Goal: Transaction & Acquisition: Purchase product/service

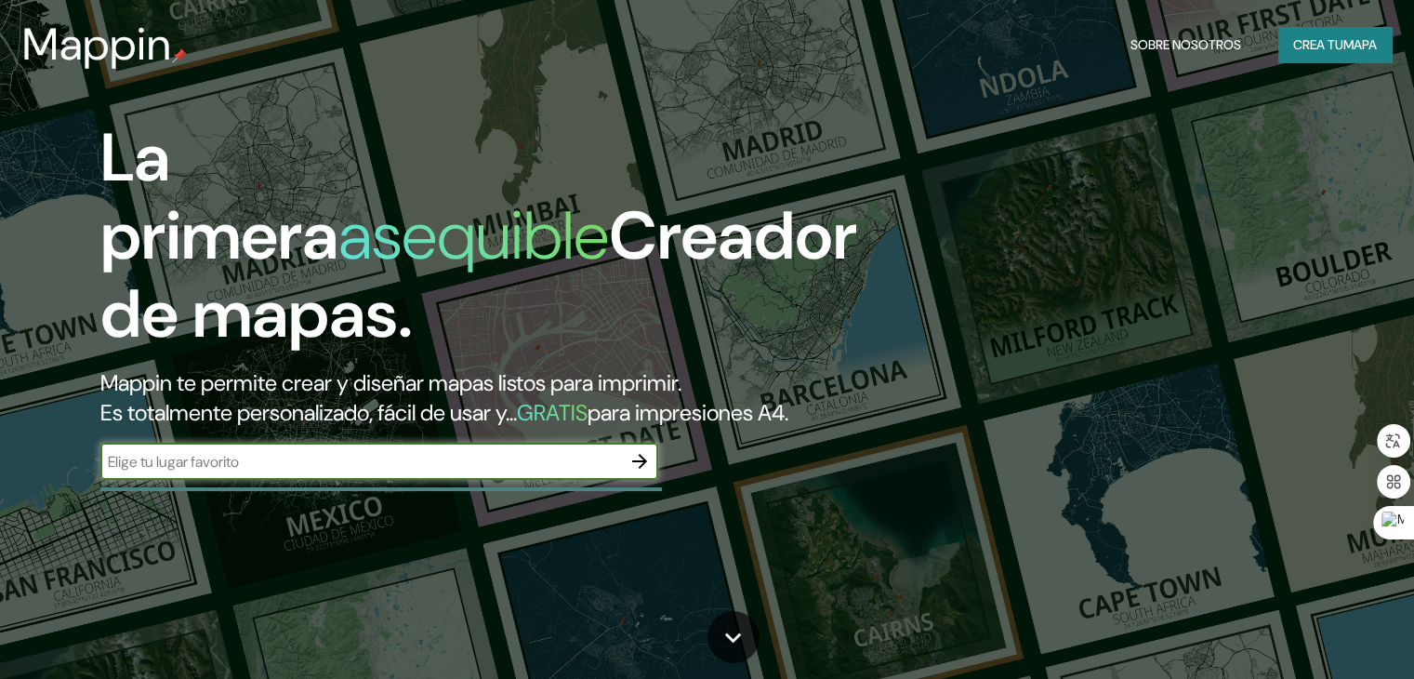
click at [269, 472] on input "text" at bounding box center [360, 461] width 521 height 21
type input "sines"
click at [633, 472] on icon "button" at bounding box center [639, 461] width 22 height 22
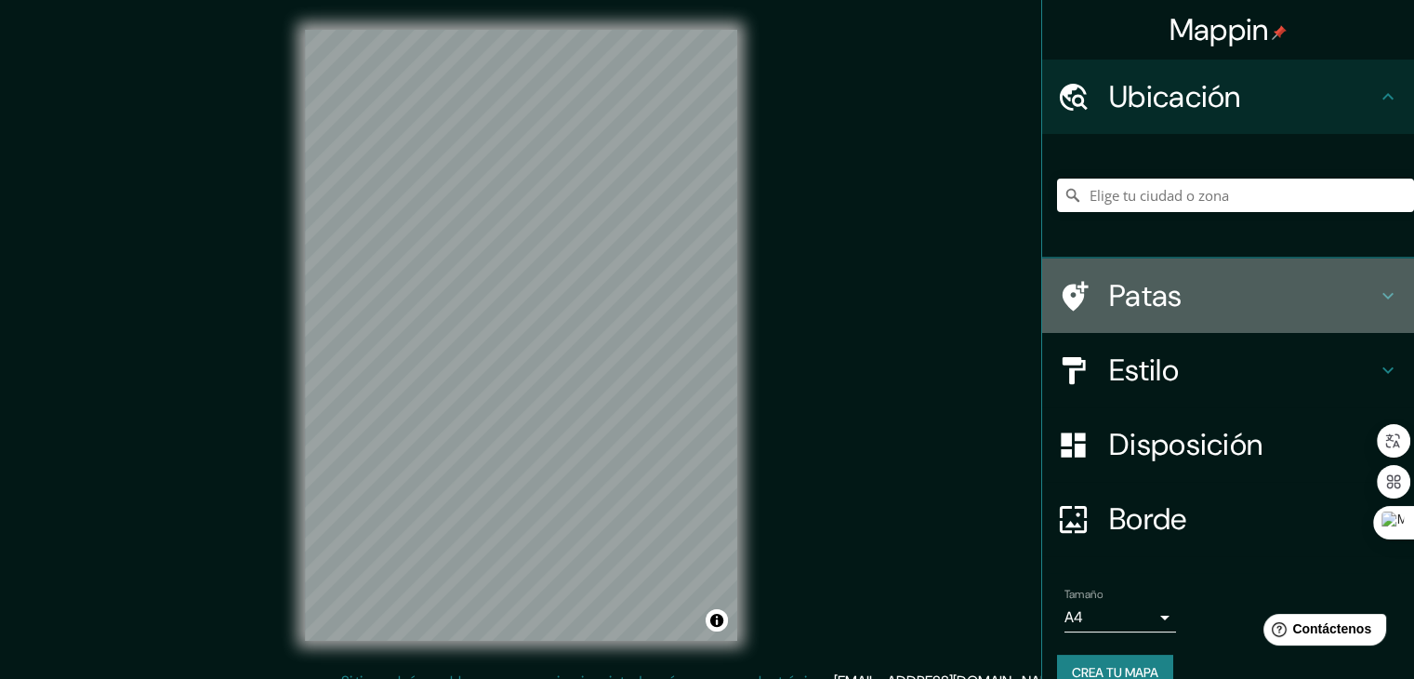
click at [1187, 306] on h4 "Patas" at bounding box center [1243, 295] width 268 height 37
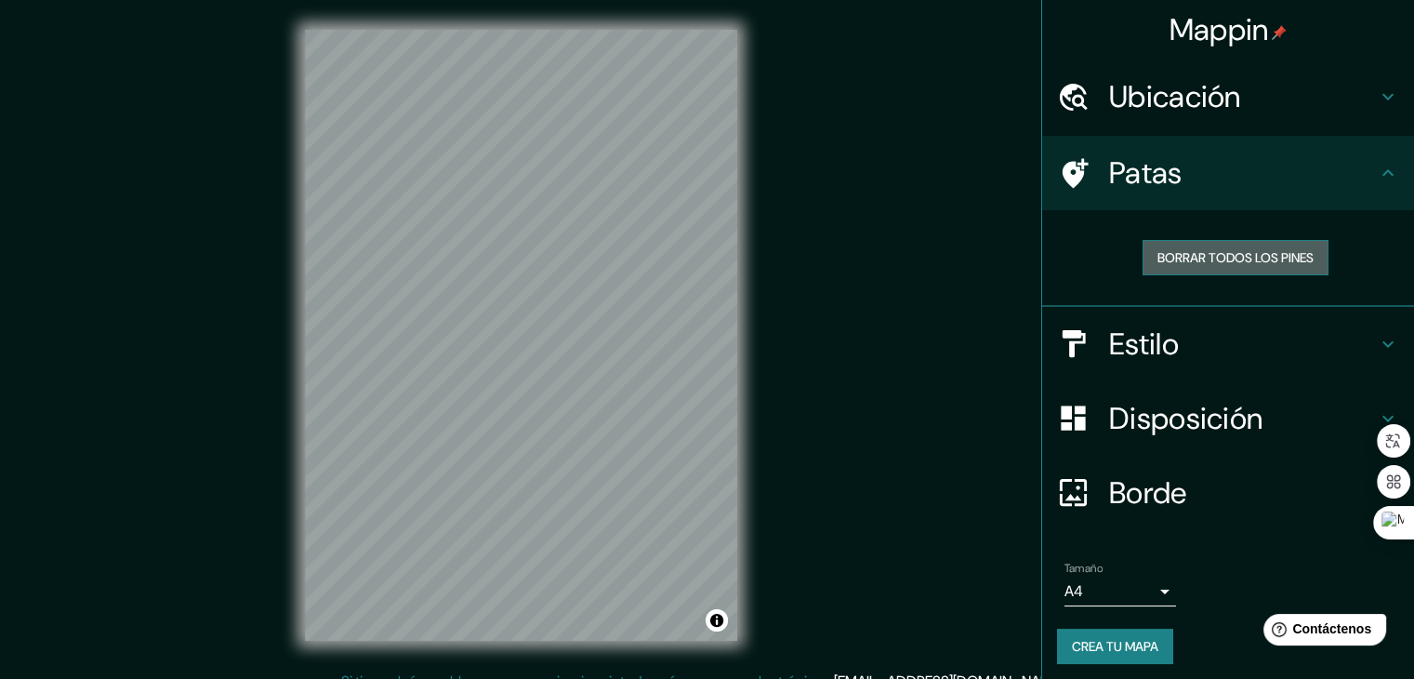
click at [1227, 251] on font "Borrar todos los pines" at bounding box center [1235, 257] width 156 height 17
click at [1220, 252] on font "Borrar todos los pines" at bounding box center [1235, 257] width 156 height 17
click at [1159, 333] on font "Estilo" at bounding box center [1144, 343] width 70 height 39
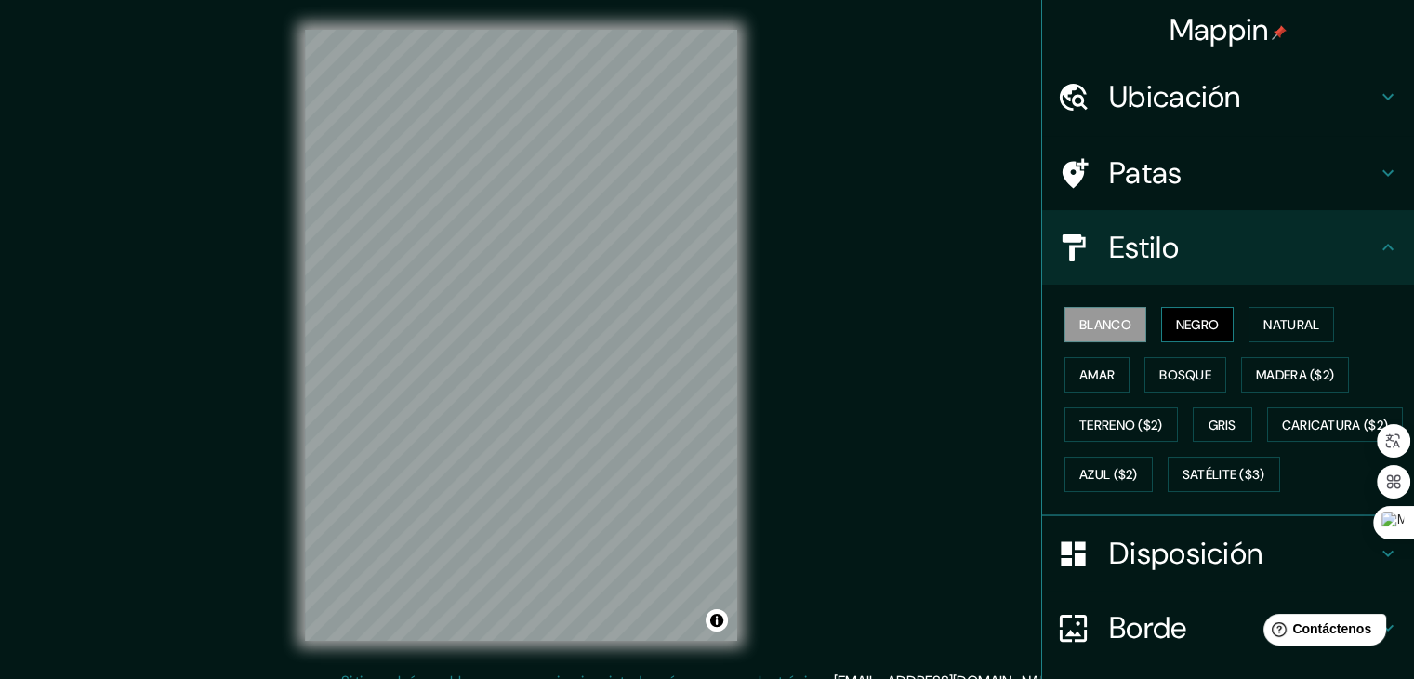
click at [1190, 324] on font "Negro" at bounding box center [1198, 324] width 44 height 17
click at [1183, 374] on font "Bosque" at bounding box center [1185, 374] width 52 height 17
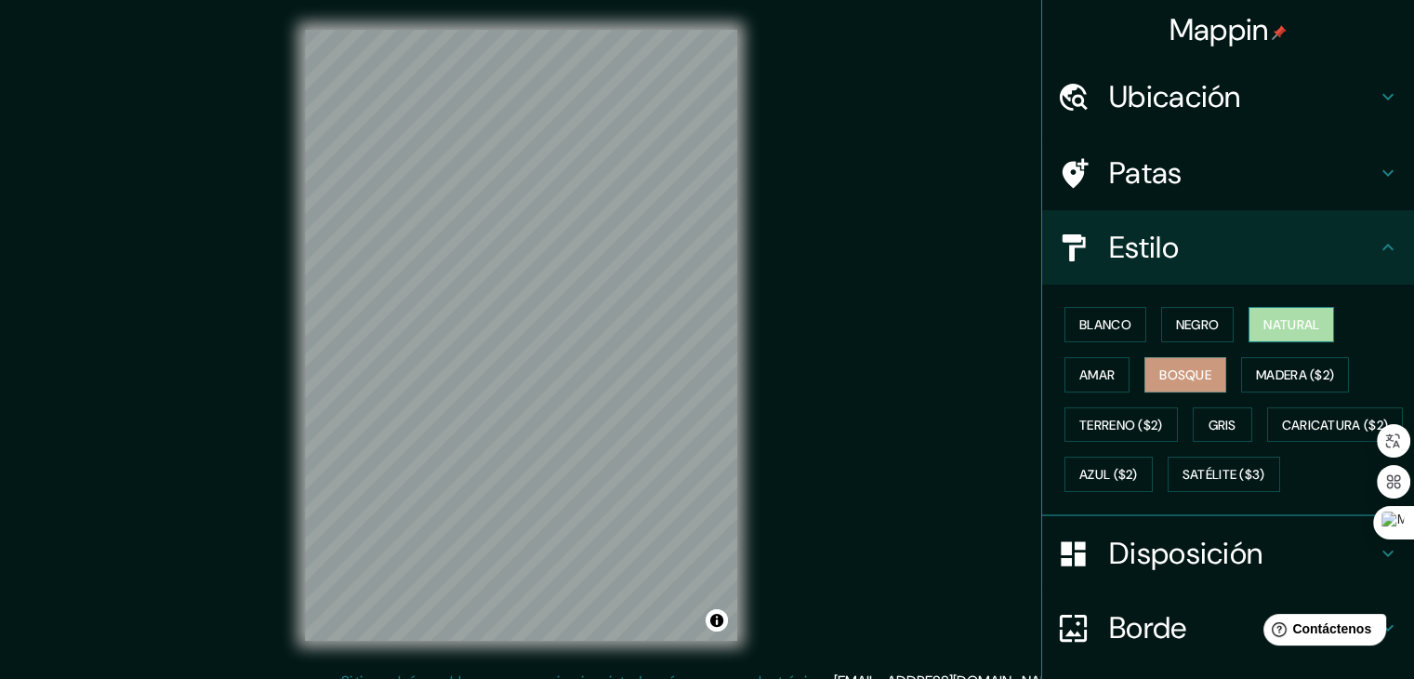
click at [1284, 329] on font "Natural" at bounding box center [1291, 324] width 56 height 17
click at [1211, 413] on font "Gris" at bounding box center [1223, 425] width 28 height 24
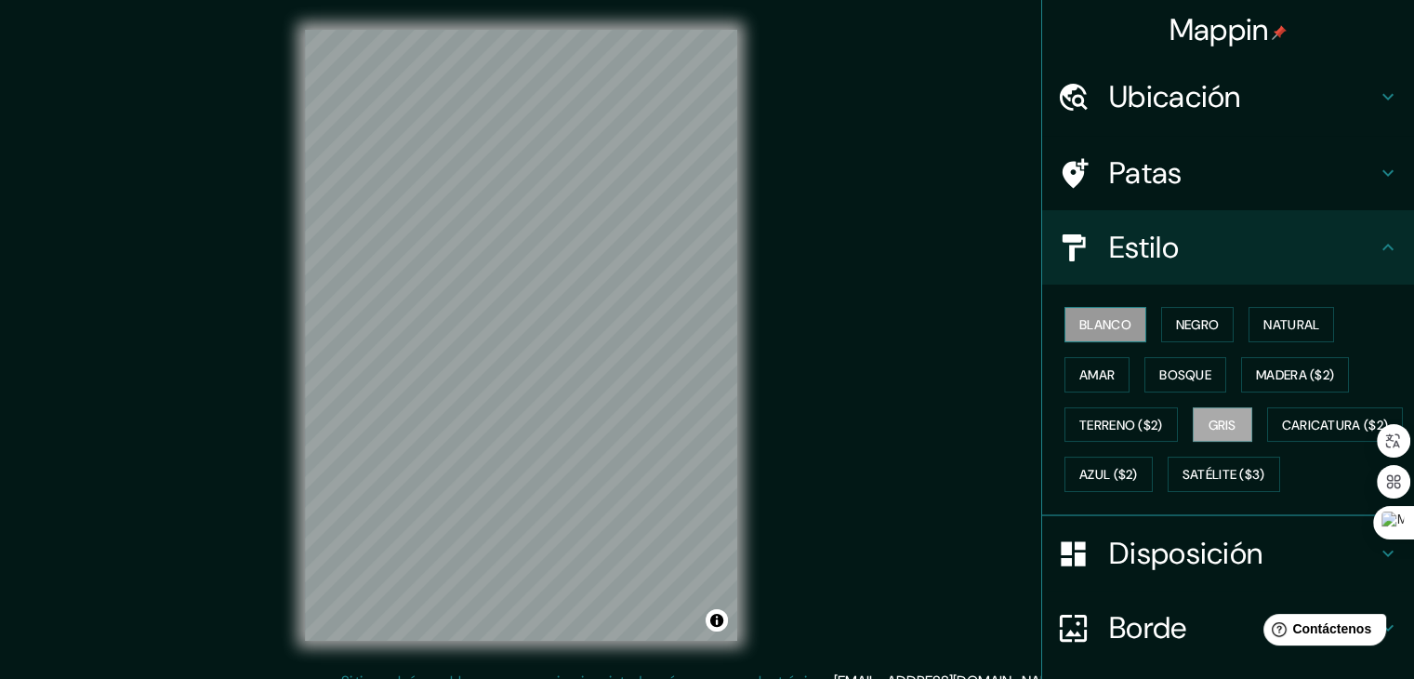
click at [1118, 328] on font "Blanco" at bounding box center [1105, 324] width 52 height 17
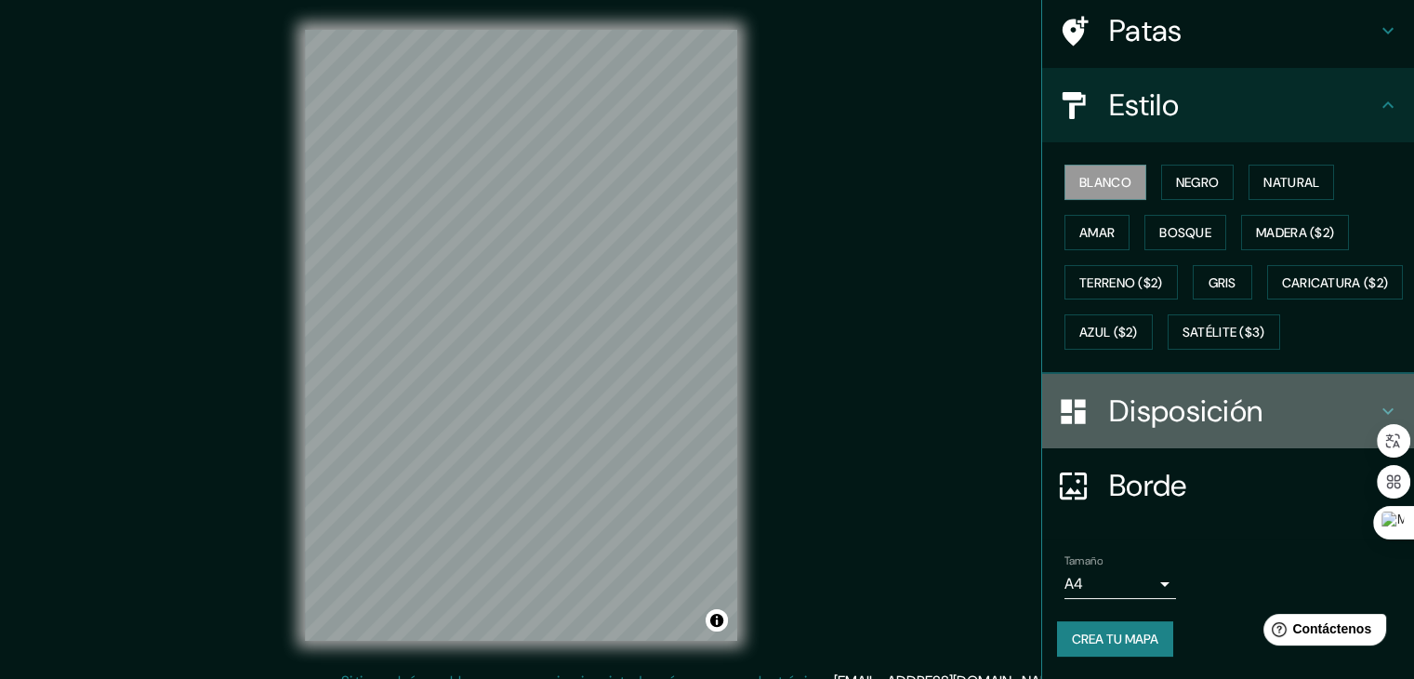
click at [1218, 416] on font "Disposición" at bounding box center [1185, 410] width 153 height 39
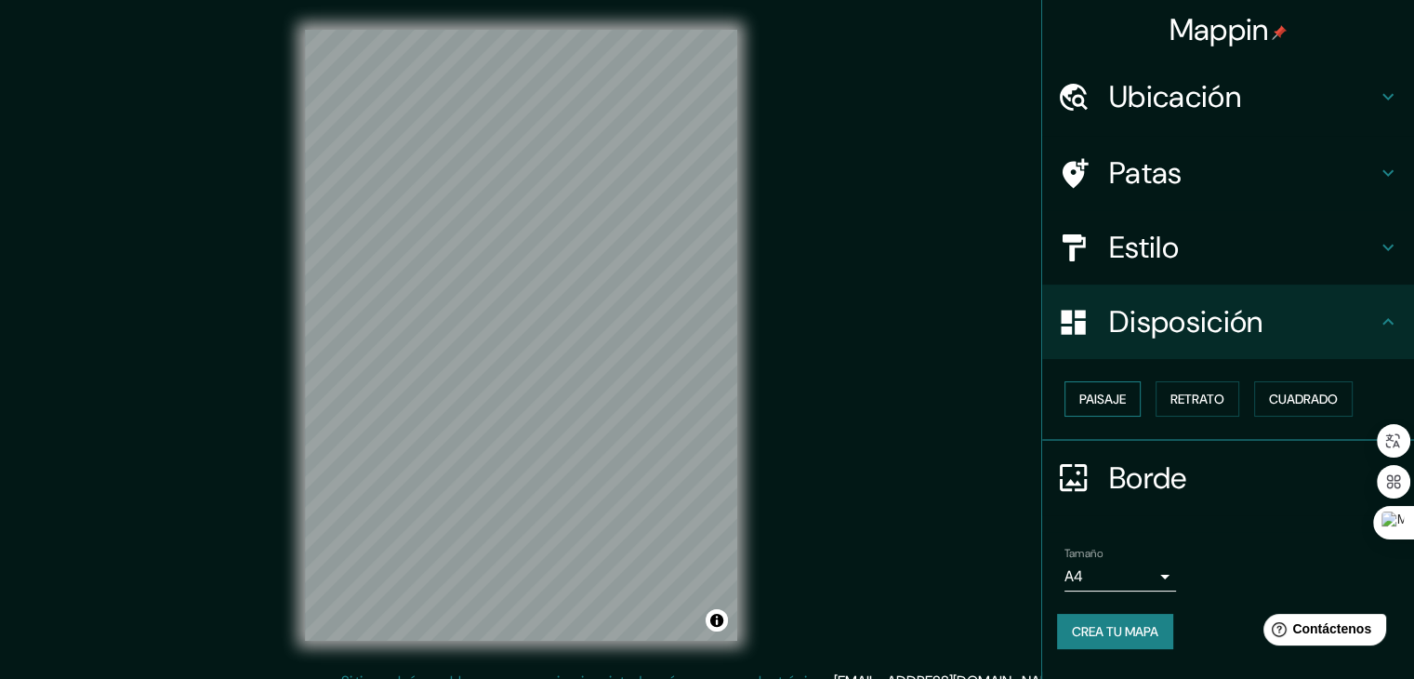
click at [1130, 402] on button "Paisaje" at bounding box center [1102, 398] width 76 height 35
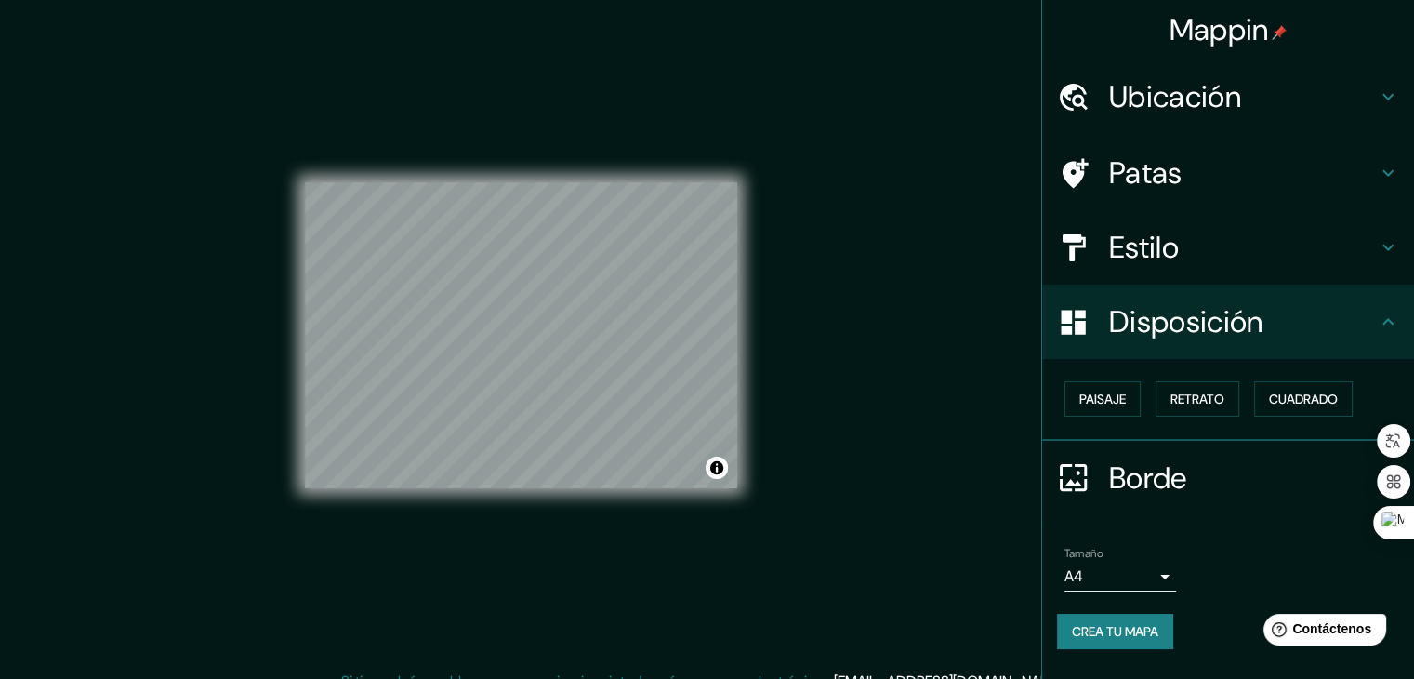
click at [1245, 417] on div "Paisaje Retrato Cuadrado" at bounding box center [1235, 399] width 357 height 50
click at [1199, 413] on button "Retrato" at bounding box center [1198, 398] width 84 height 35
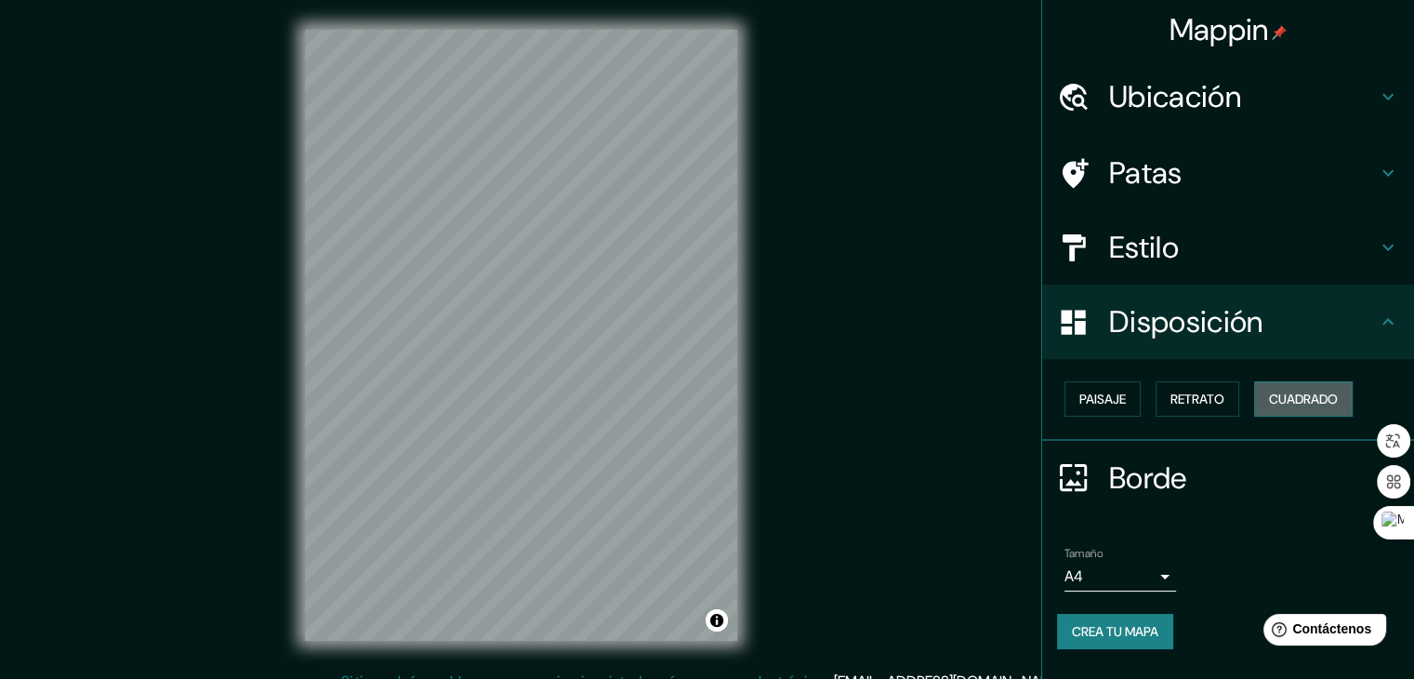
click at [1311, 406] on font "Cuadrado" at bounding box center [1303, 399] width 69 height 24
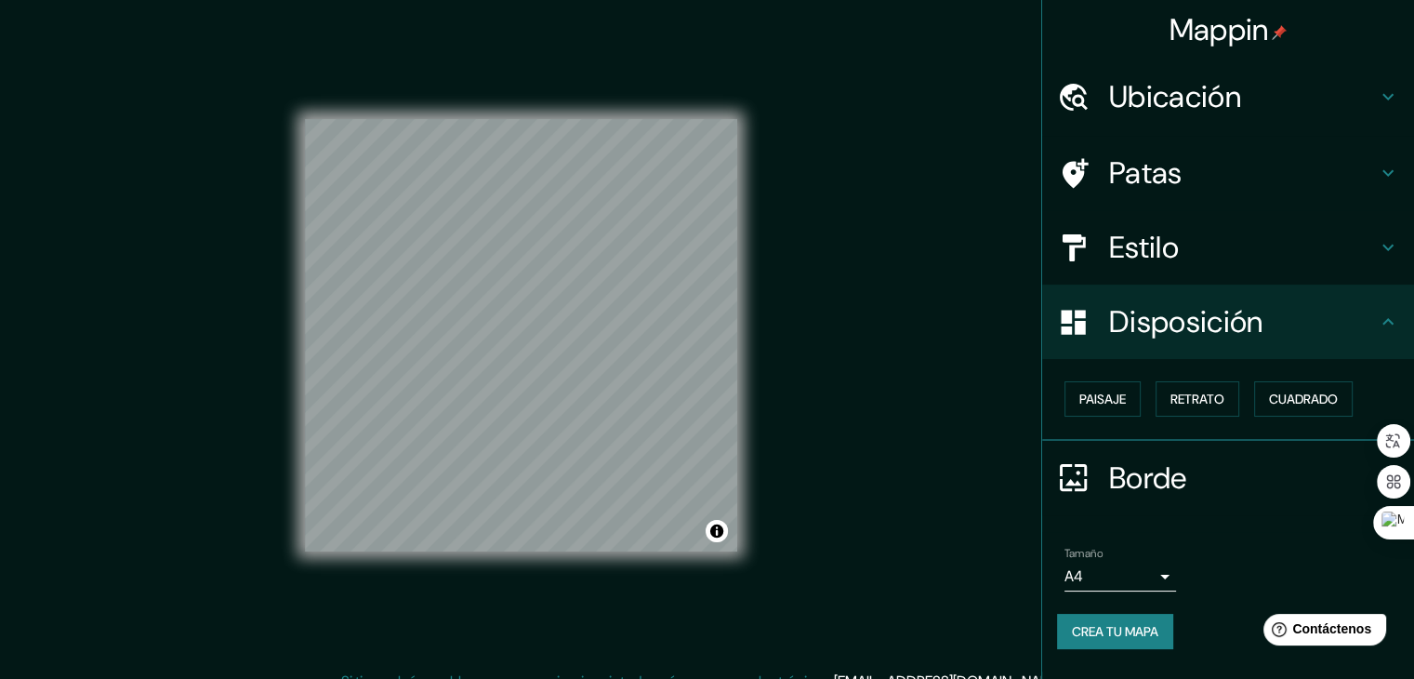
click at [1143, 478] on font "Borde" at bounding box center [1148, 477] width 78 height 39
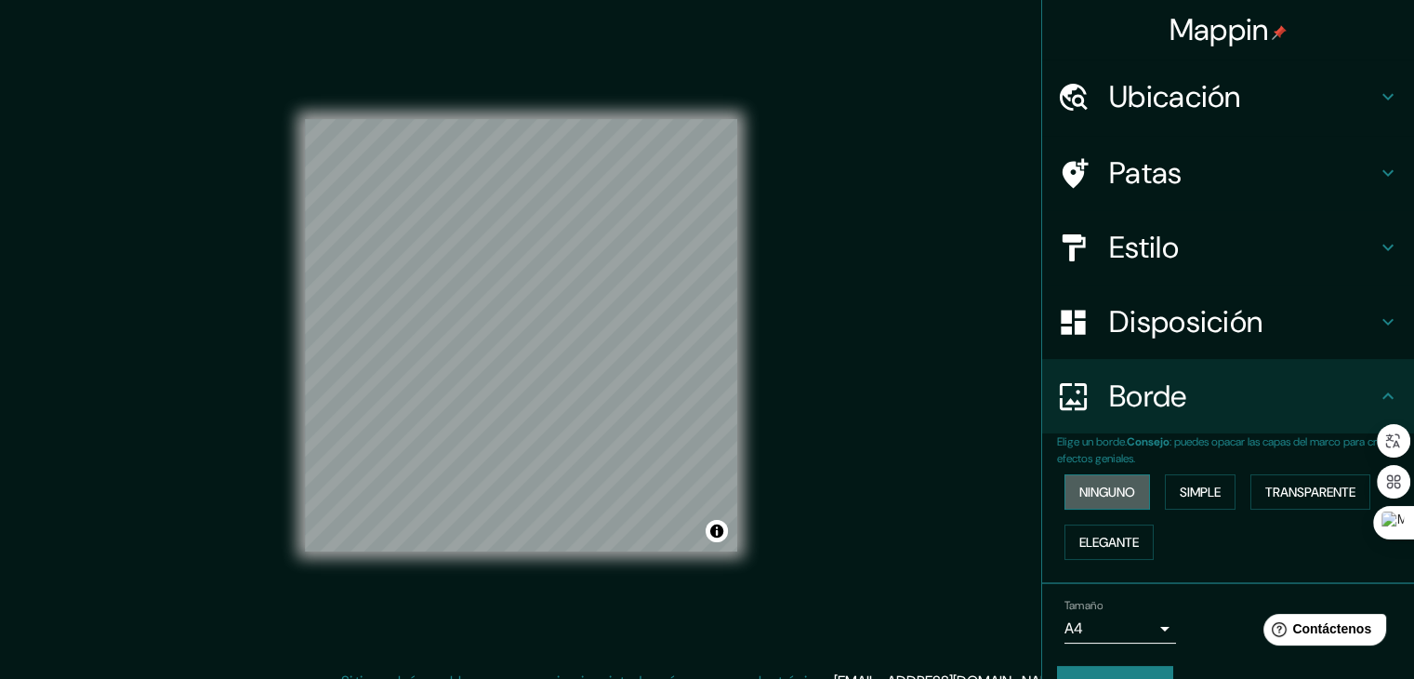
click at [1092, 487] on font "Ninguno" at bounding box center [1107, 491] width 56 height 17
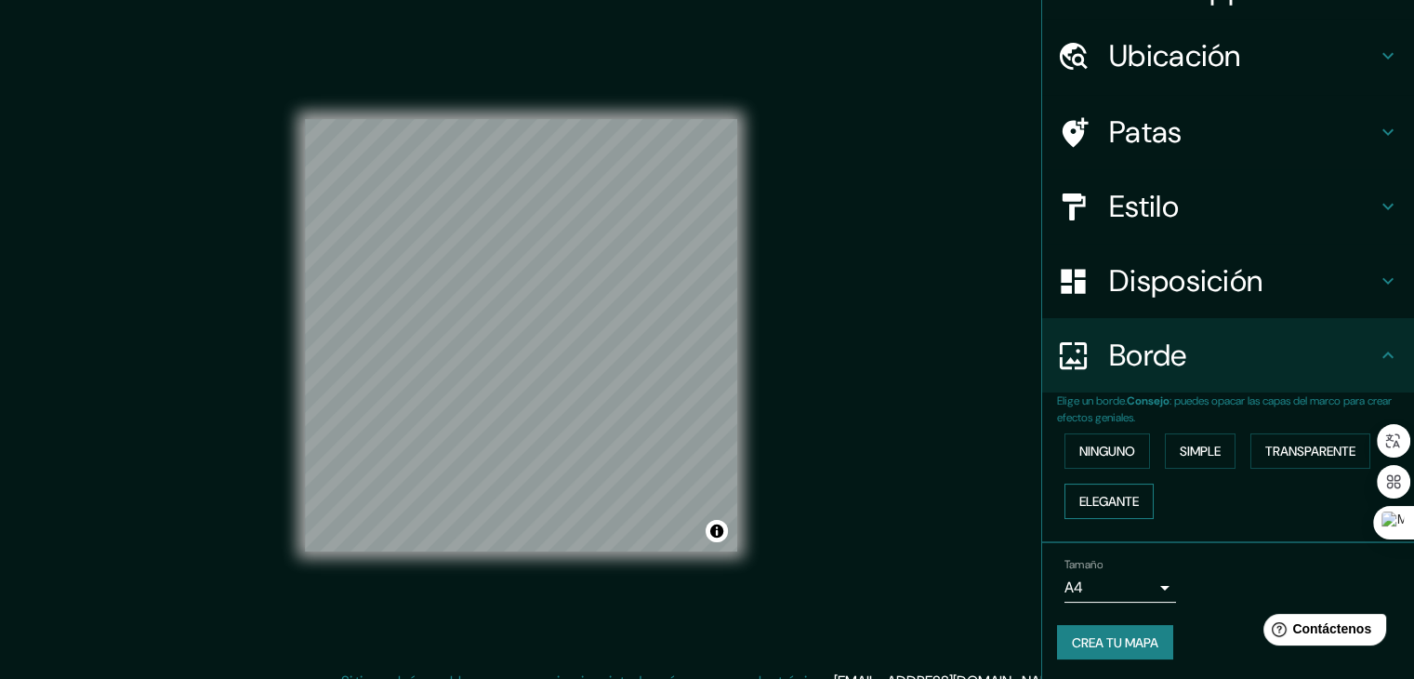
scroll to position [42, 0]
